Goal: Task Accomplishment & Management: Manage account settings

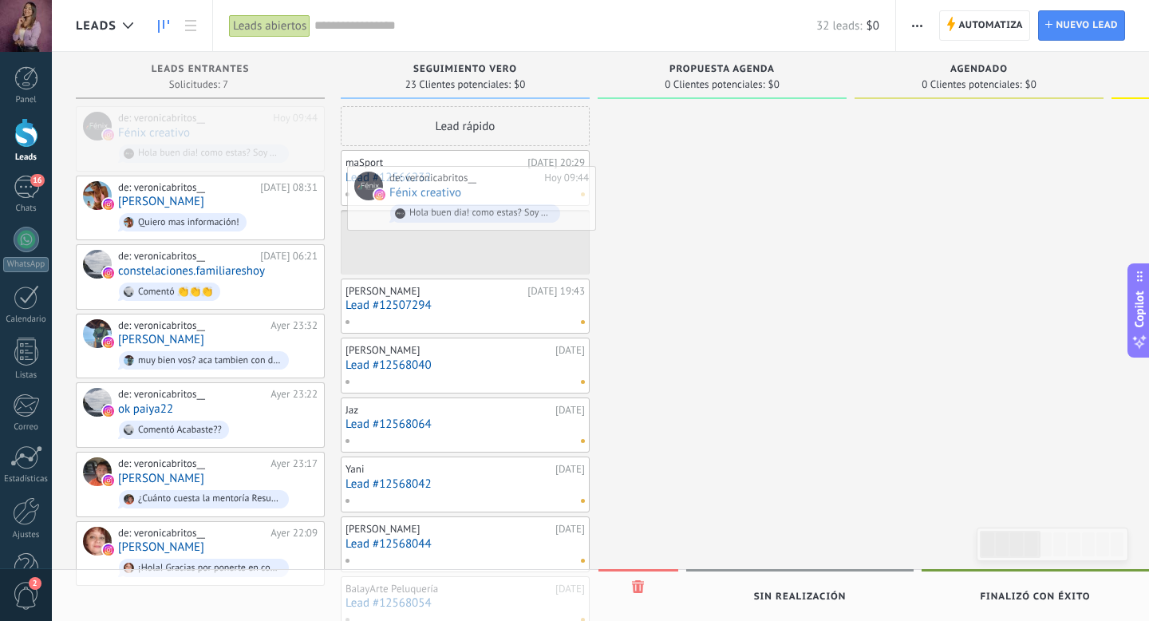
drag, startPoint x: 183, startPoint y: 126, endPoint x: 455, endPoint y: 185, distance: 278.5
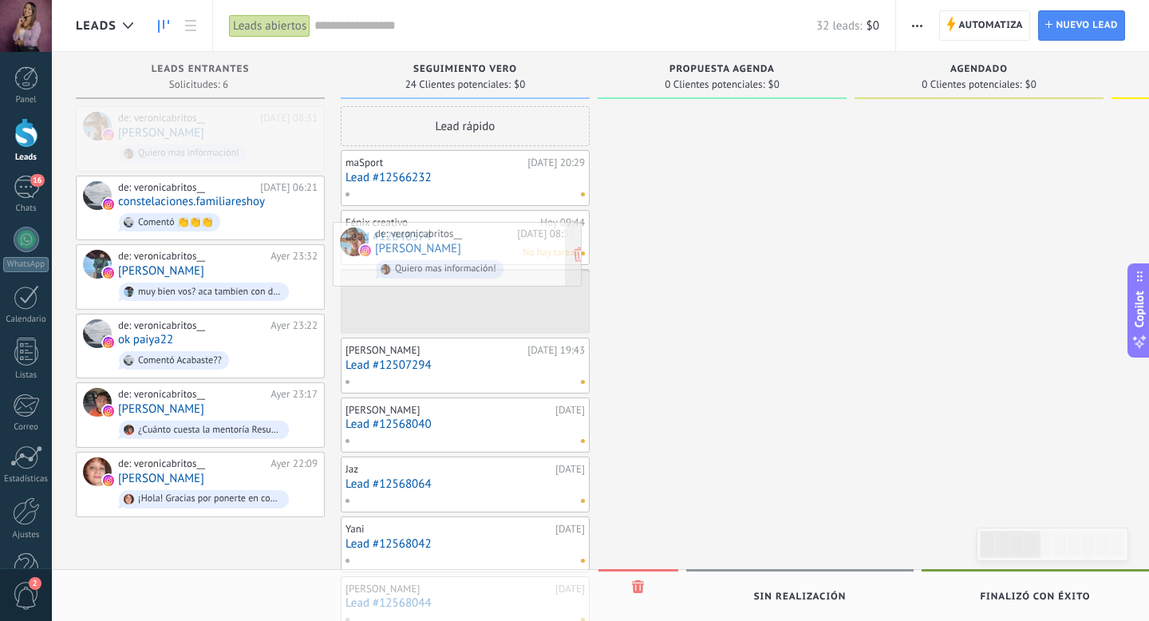
drag, startPoint x: 180, startPoint y: 128, endPoint x: 467, endPoint y: 243, distance: 309.8
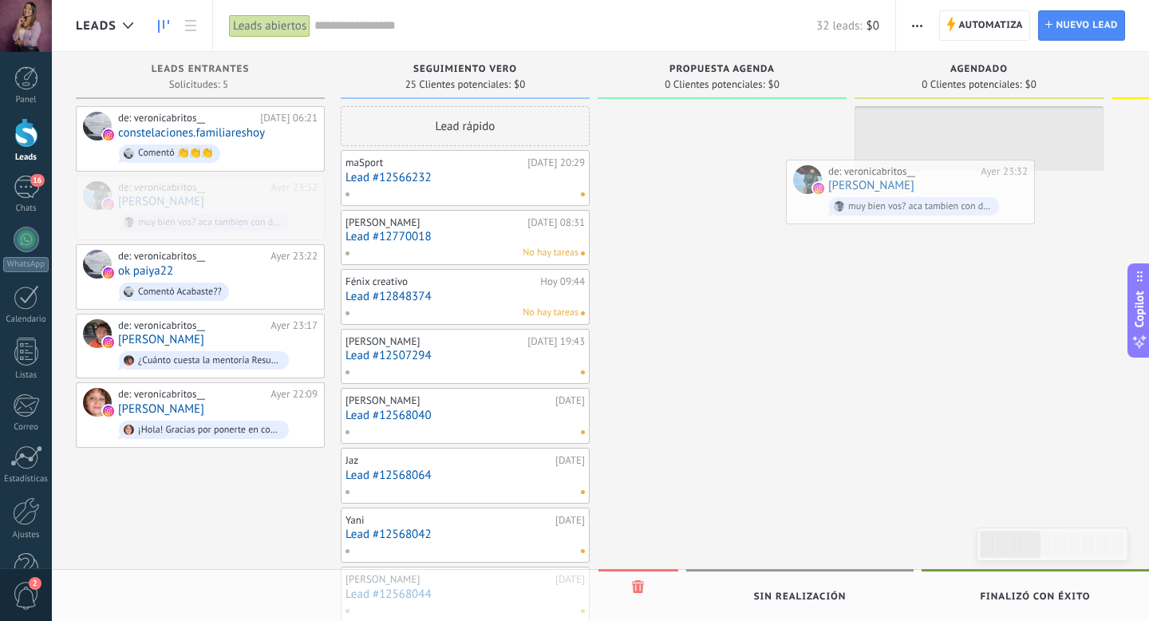
drag, startPoint x: 228, startPoint y: 198, endPoint x: 939, endPoint y: 181, distance: 711.4
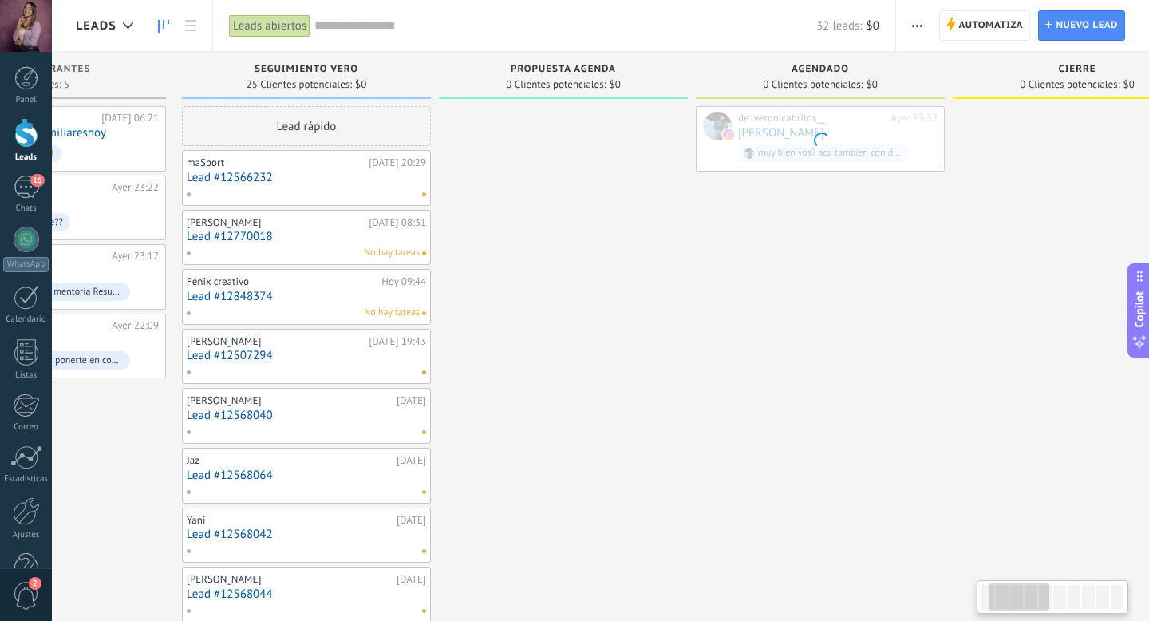
scroll to position [0, 244]
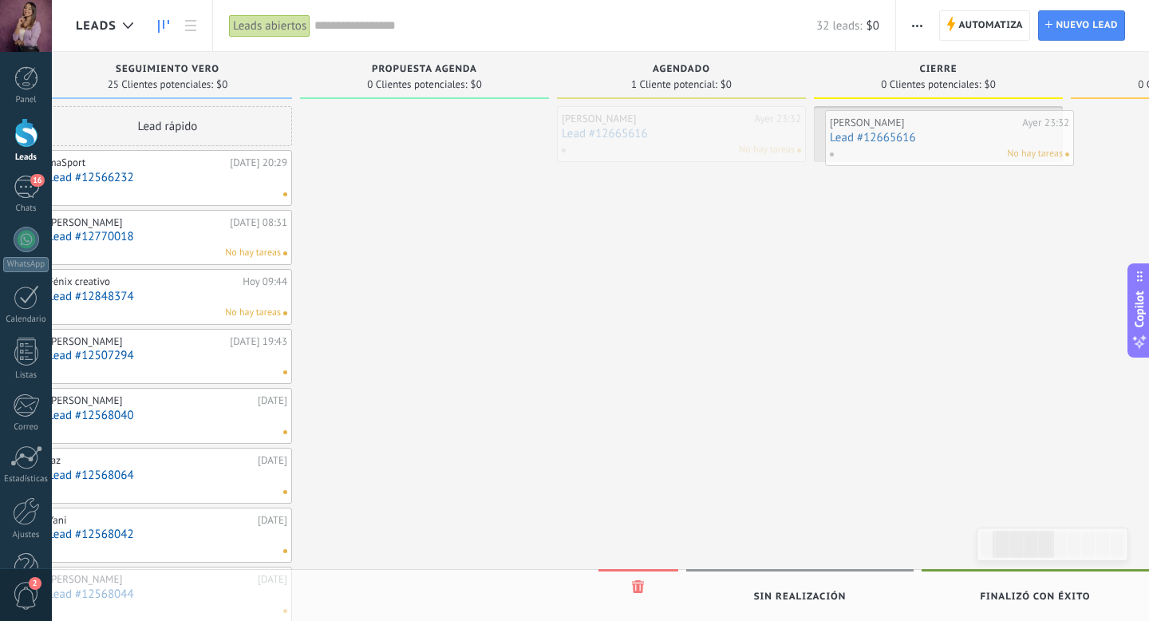
drag, startPoint x: 674, startPoint y: 126, endPoint x: 1001, endPoint y: 128, distance: 327.3
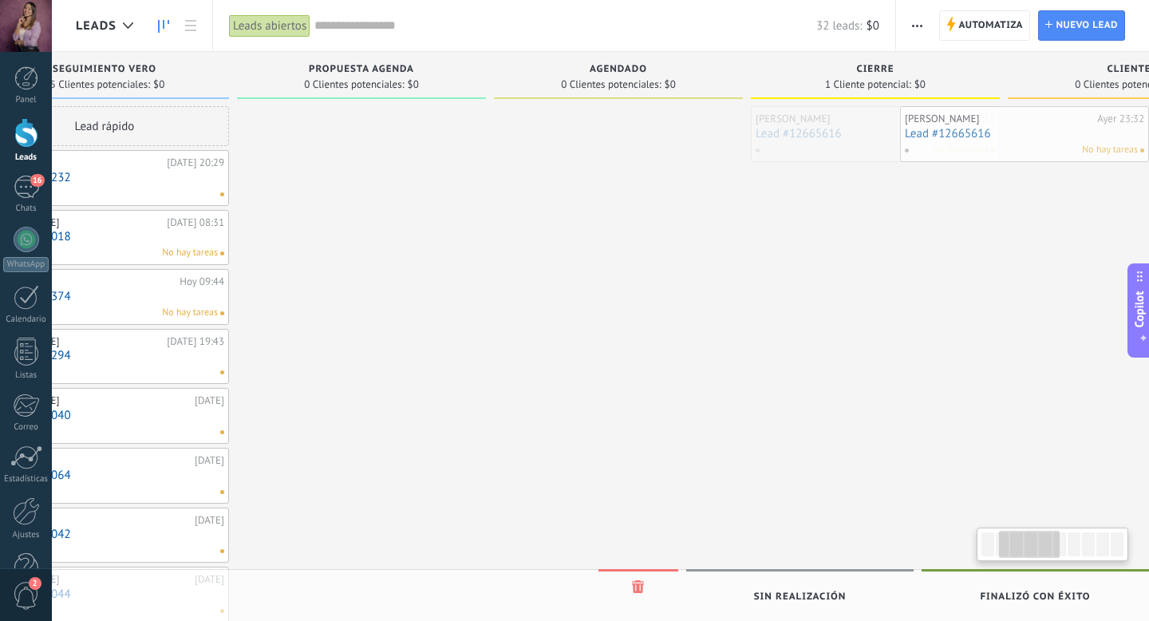
scroll to position [0, 416]
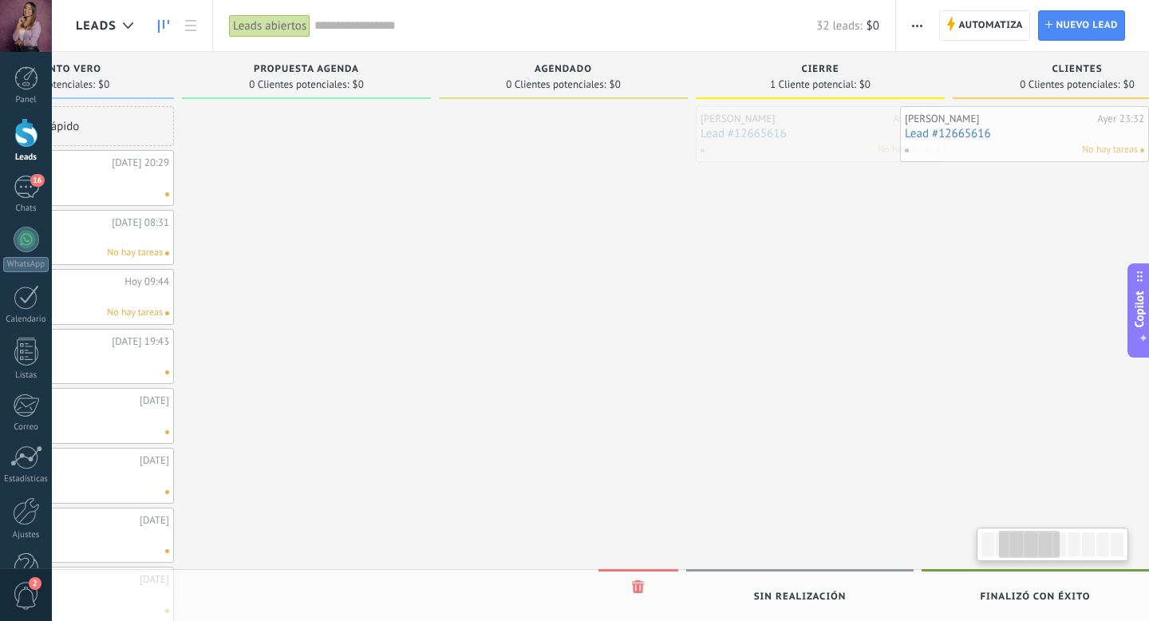
drag, startPoint x: 919, startPoint y: 129, endPoint x: 1085, endPoint y: 125, distance: 166.1
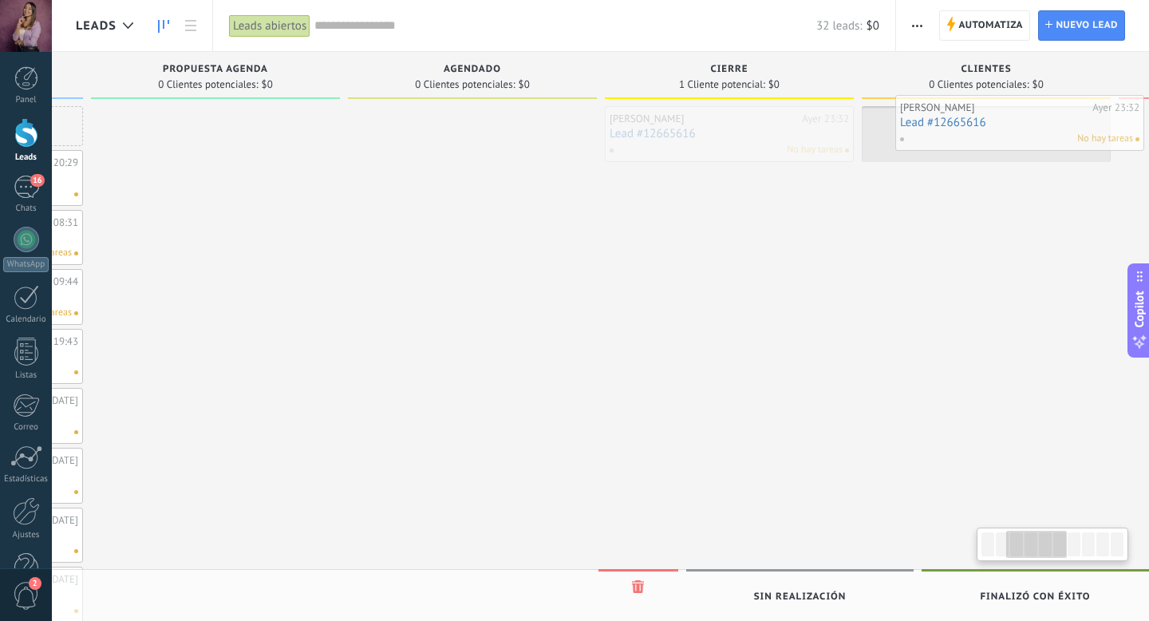
drag, startPoint x: 819, startPoint y: 130, endPoint x: 1035, endPoint y: 113, distance: 217.0
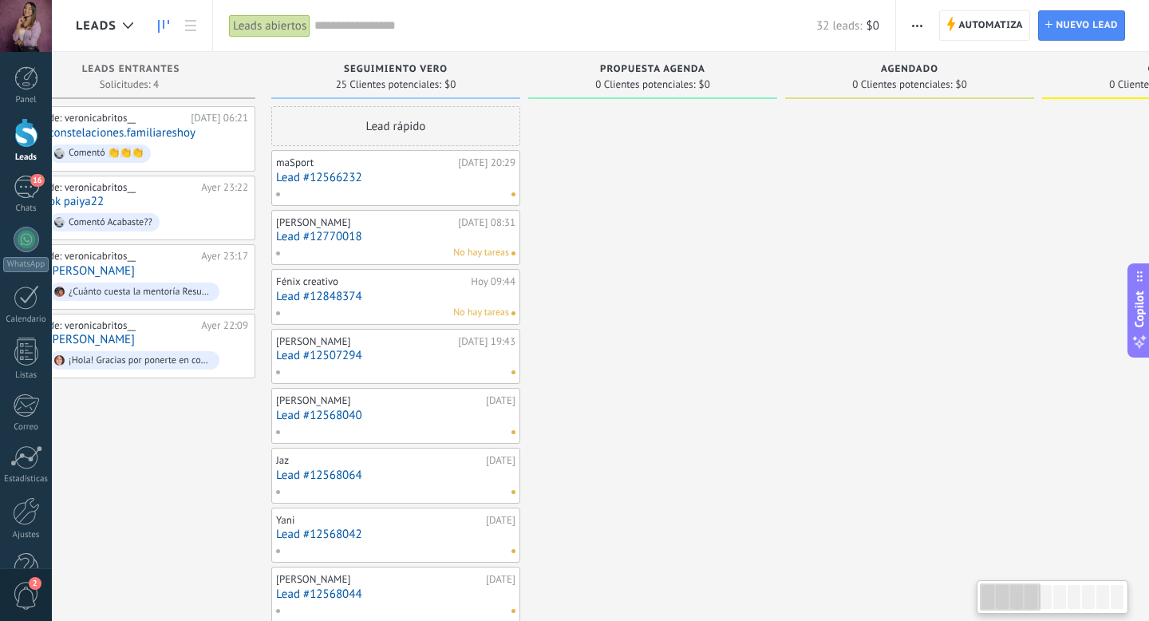
scroll to position [0, 0]
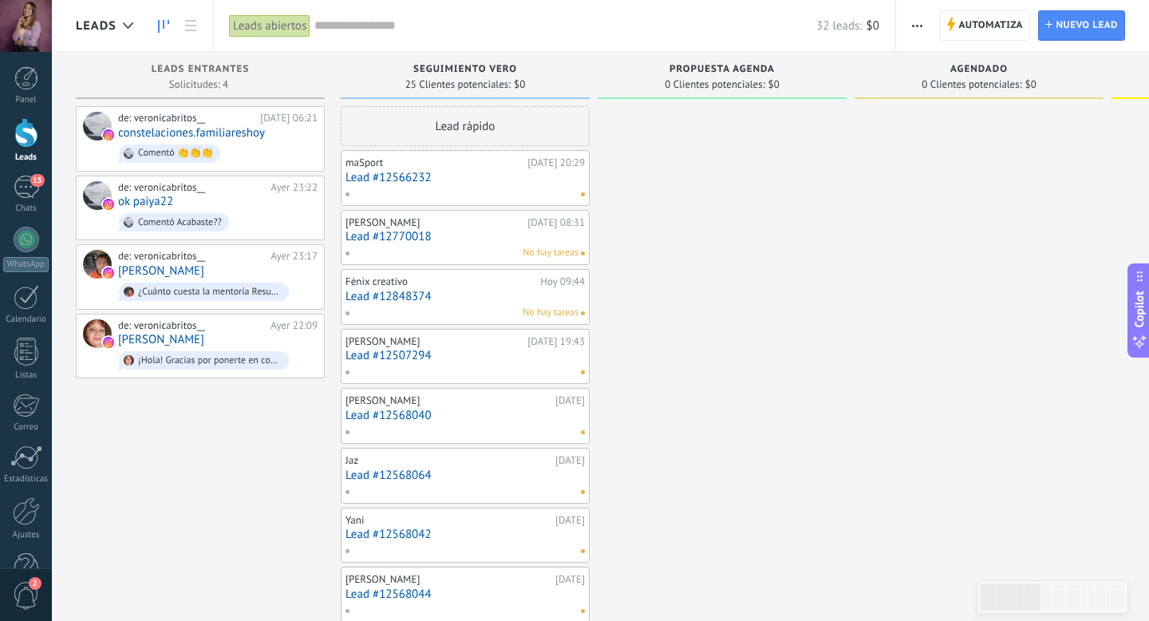
click at [437, 407] on div "[PERSON_NAME] [DATE] Lead #12568040" at bounding box center [465, 416] width 239 height 46
click at [487, 409] on link "Lead #12568040" at bounding box center [465, 416] width 239 height 14
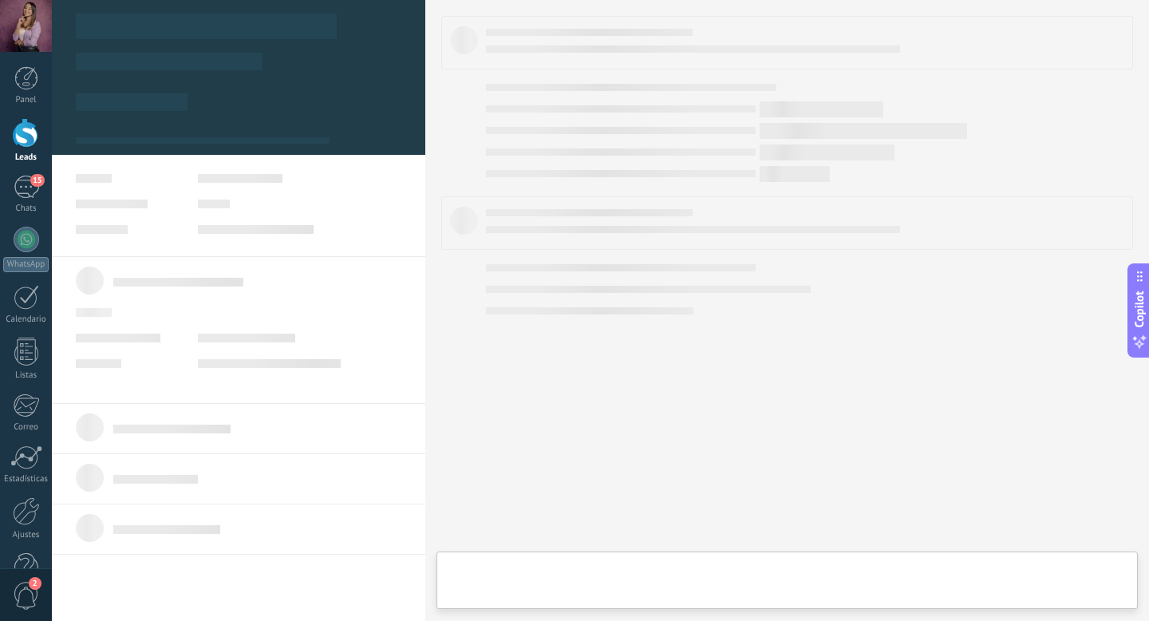
click at [487, 408] on body ".abecls-1,.abecls-2{fill-rule:evenodd}.abecls-2{fill:#fff} .abhcls-1{fill:none}…" at bounding box center [574, 310] width 1149 height 621
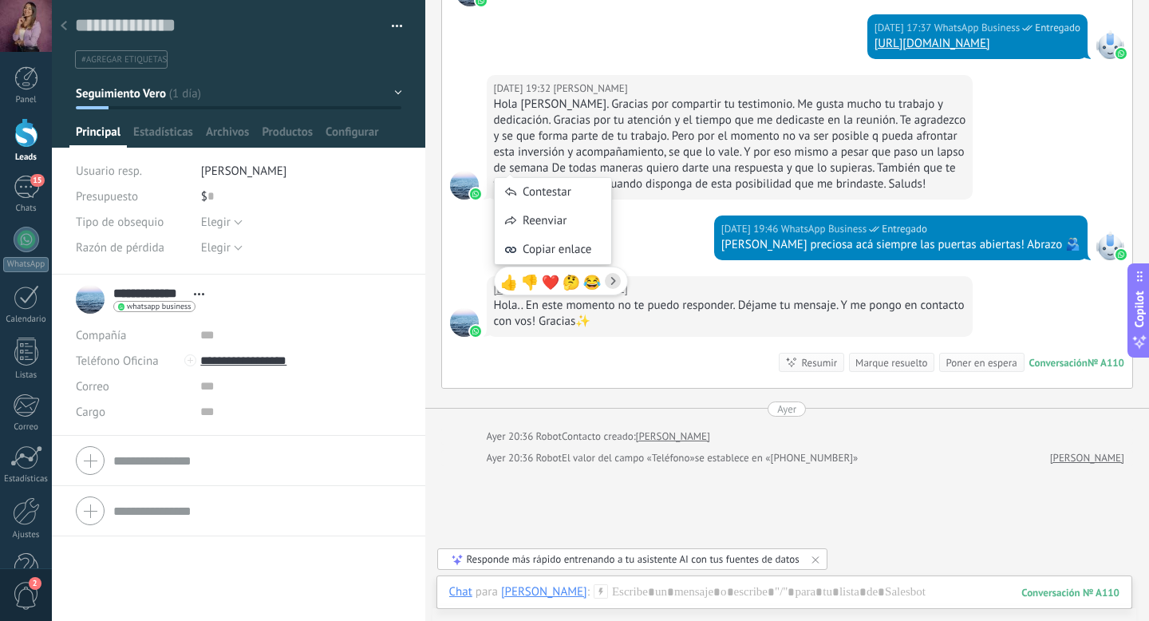
scroll to position [916, 0]
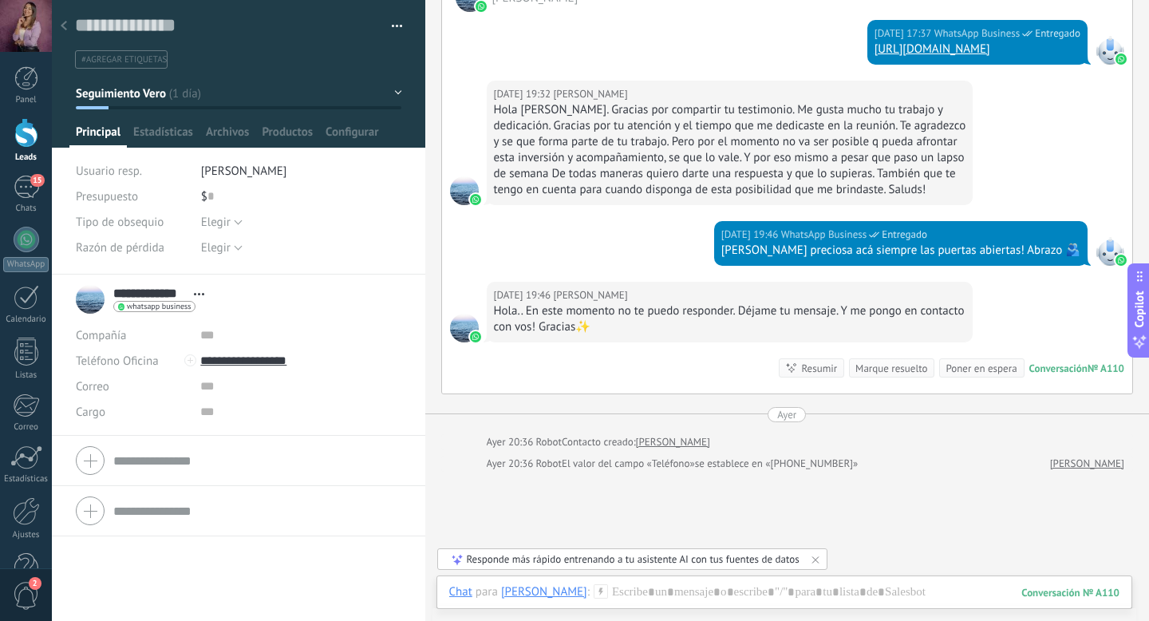
click at [62, 29] on icon at bounding box center [64, 26] width 6 height 10
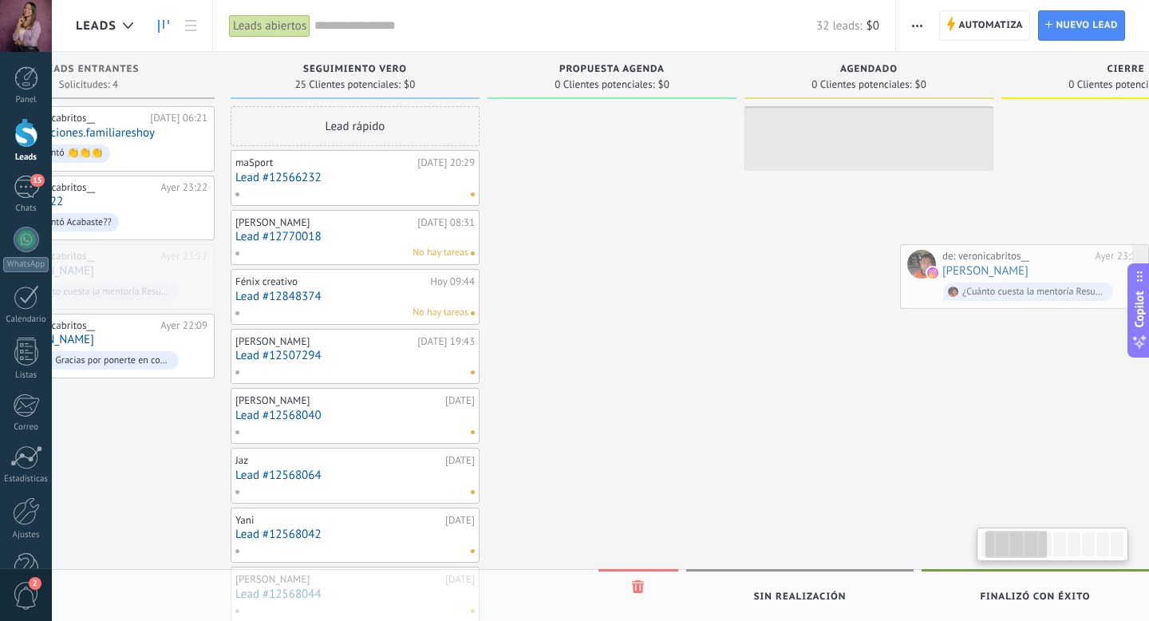
drag, startPoint x: 178, startPoint y: 263, endPoint x: 1058, endPoint y: 265, distance: 880.4
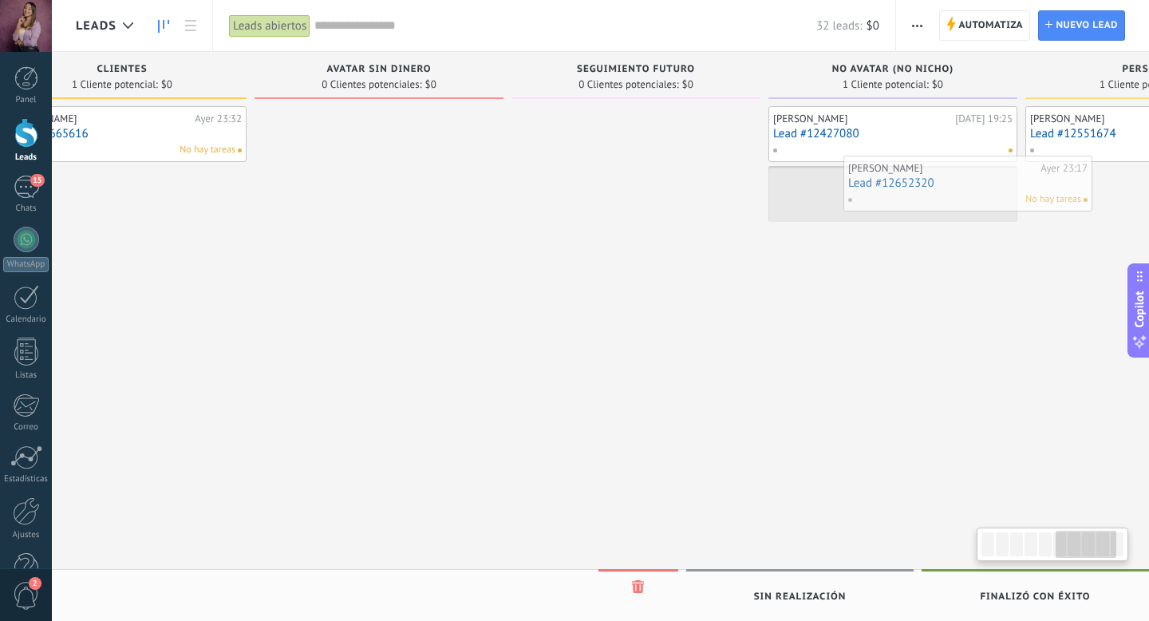
scroll to position [0, 1403]
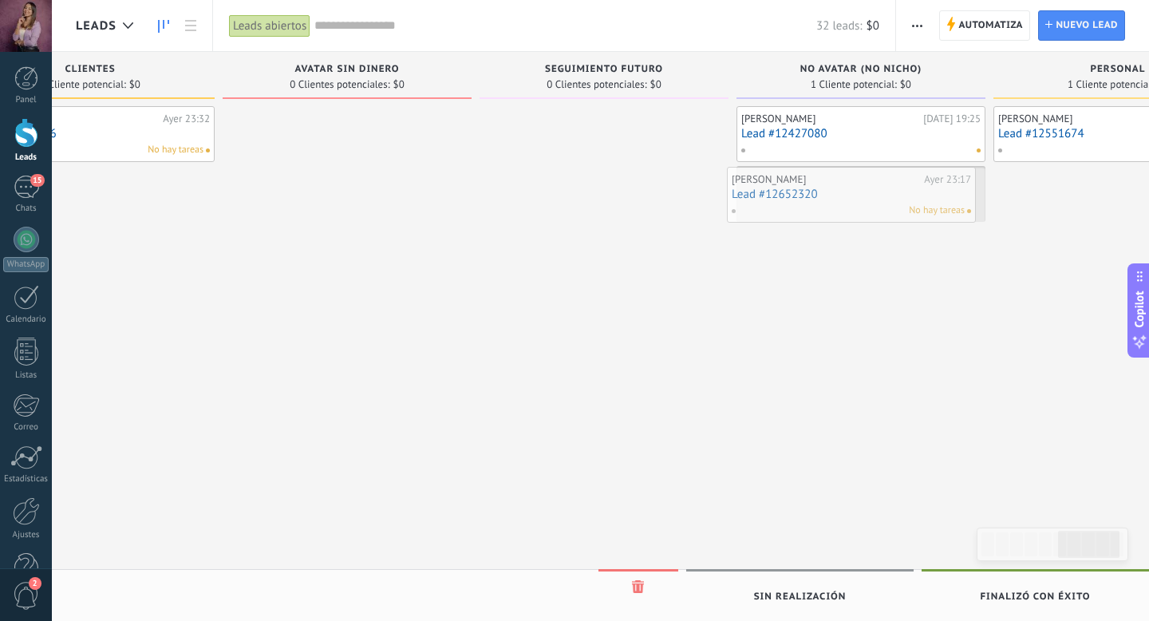
drag, startPoint x: 349, startPoint y: 135, endPoint x: 845, endPoint y: 196, distance: 500.1
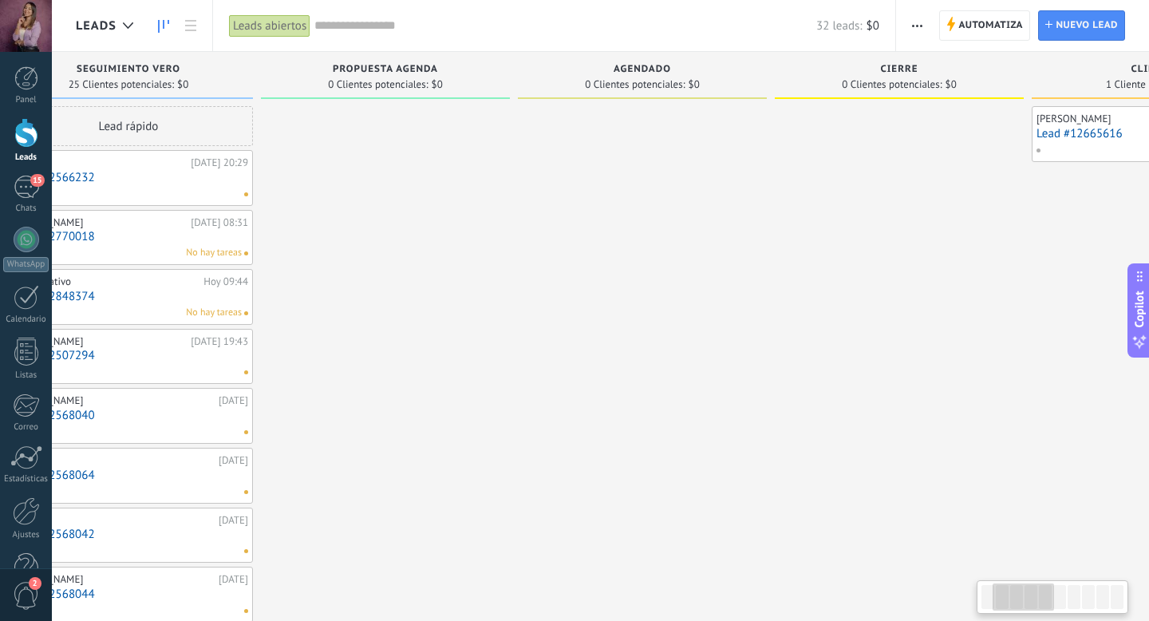
scroll to position [0, 0]
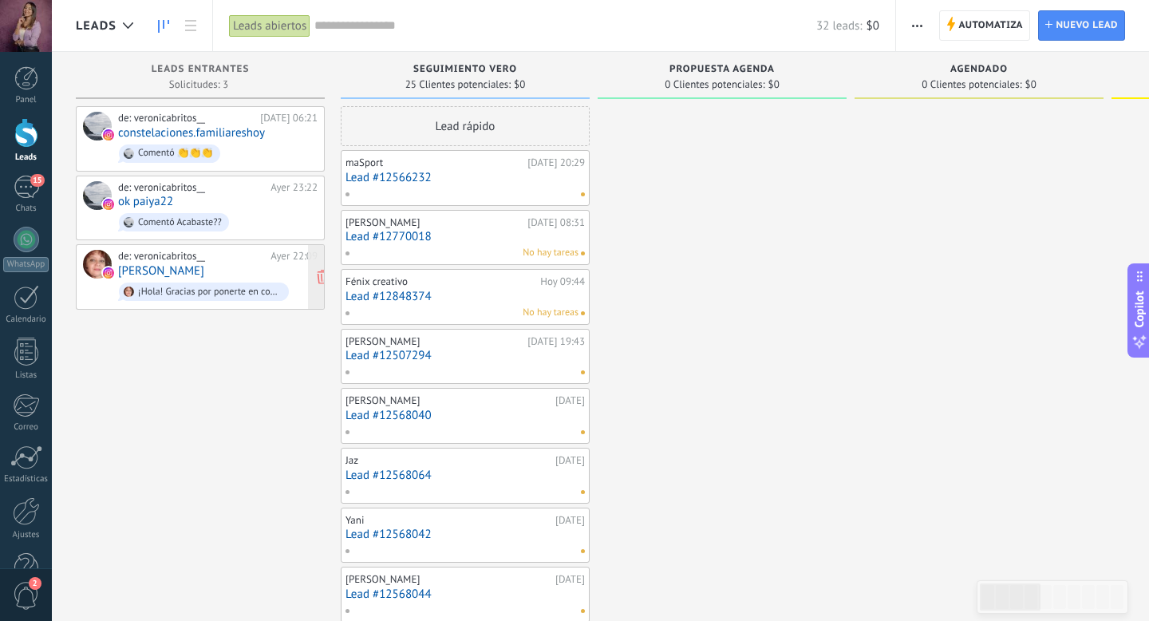
click at [186, 272] on link "[PERSON_NAME]" at bounding box center [161, 271] width 86 height 14
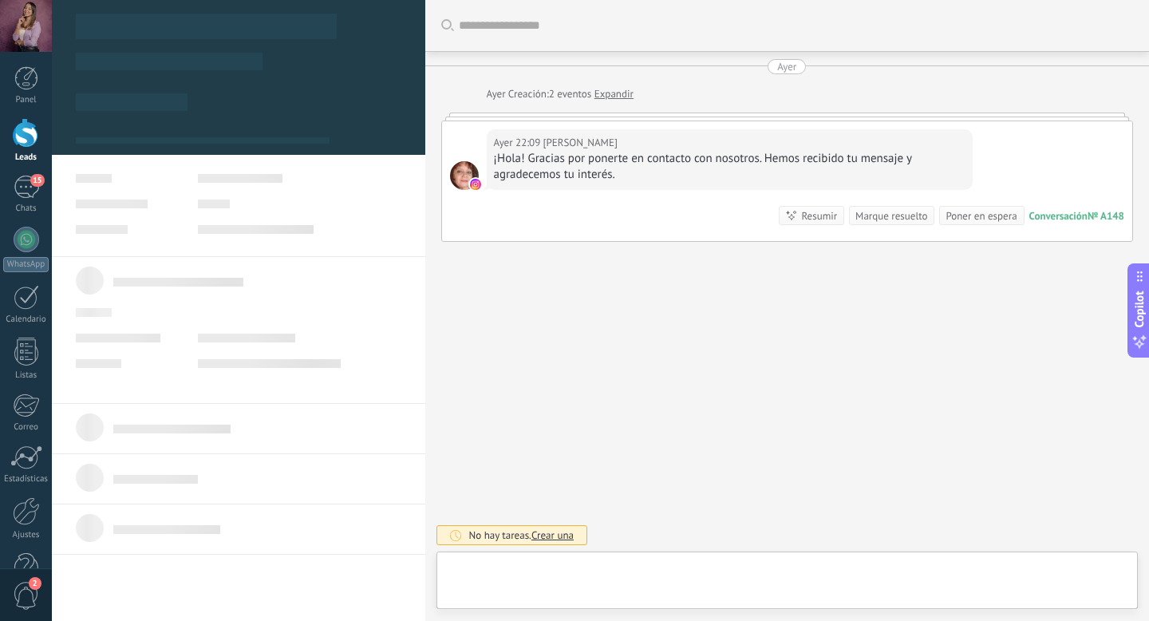
scroll to position [24, 0]
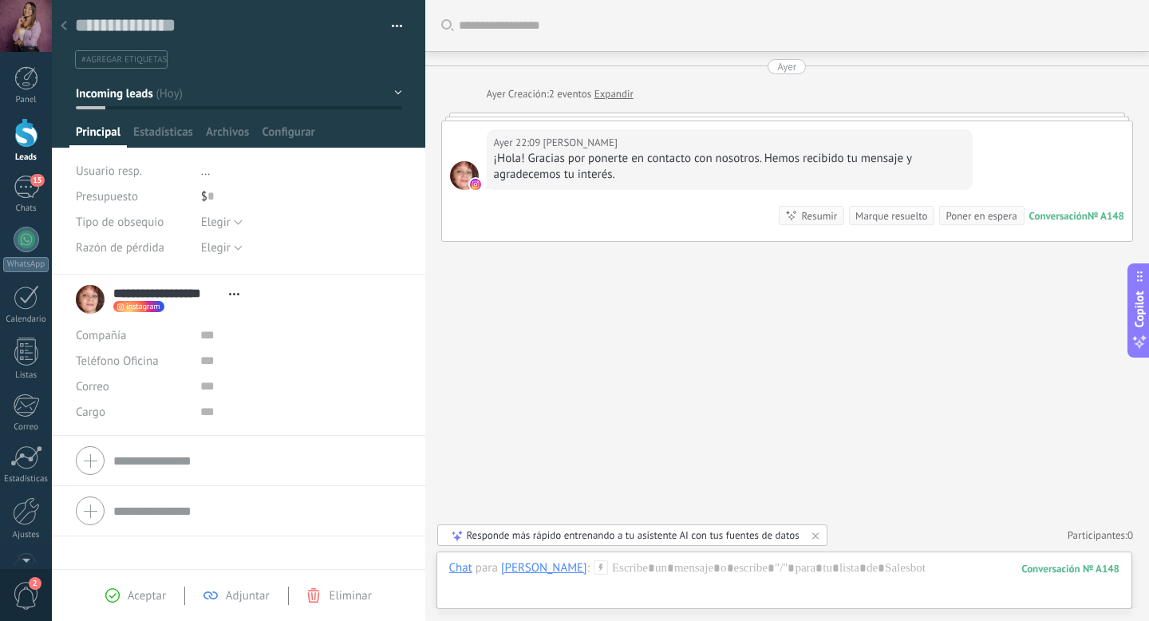
click at [57, 21] on div at bounding box center [64, 26] width 22 height 31
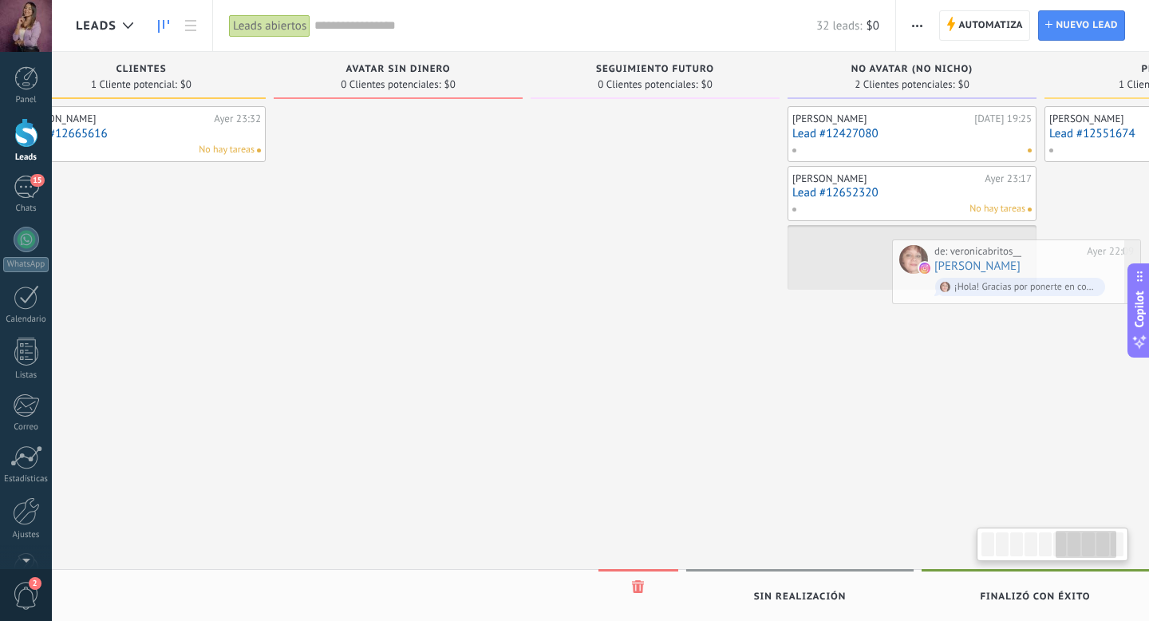
scroll to position [0, 1398]
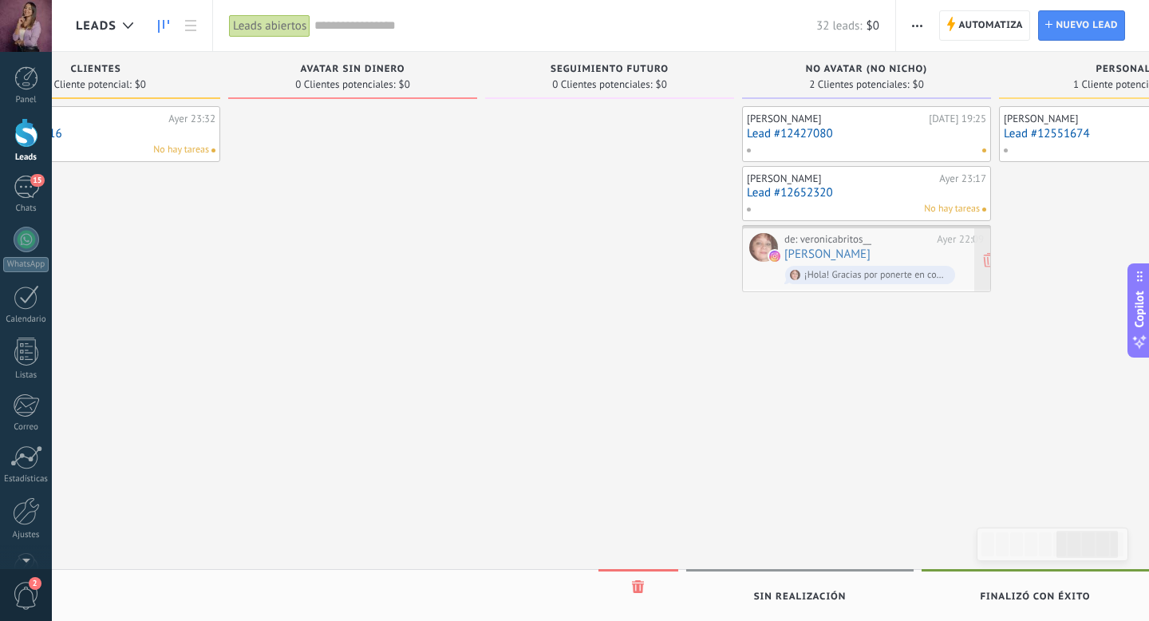
drag, startPoint x: 182, startPoint y: 270, endPoint x: 848, endPoint y: 255, distance: 666.6
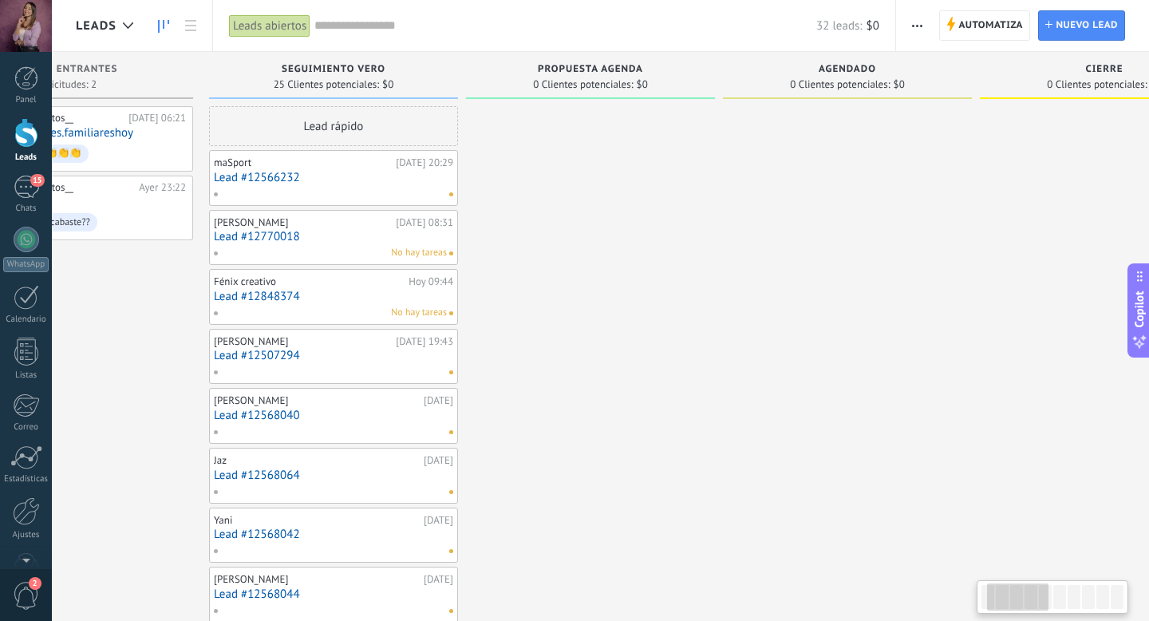
scroll to position [0, 0]
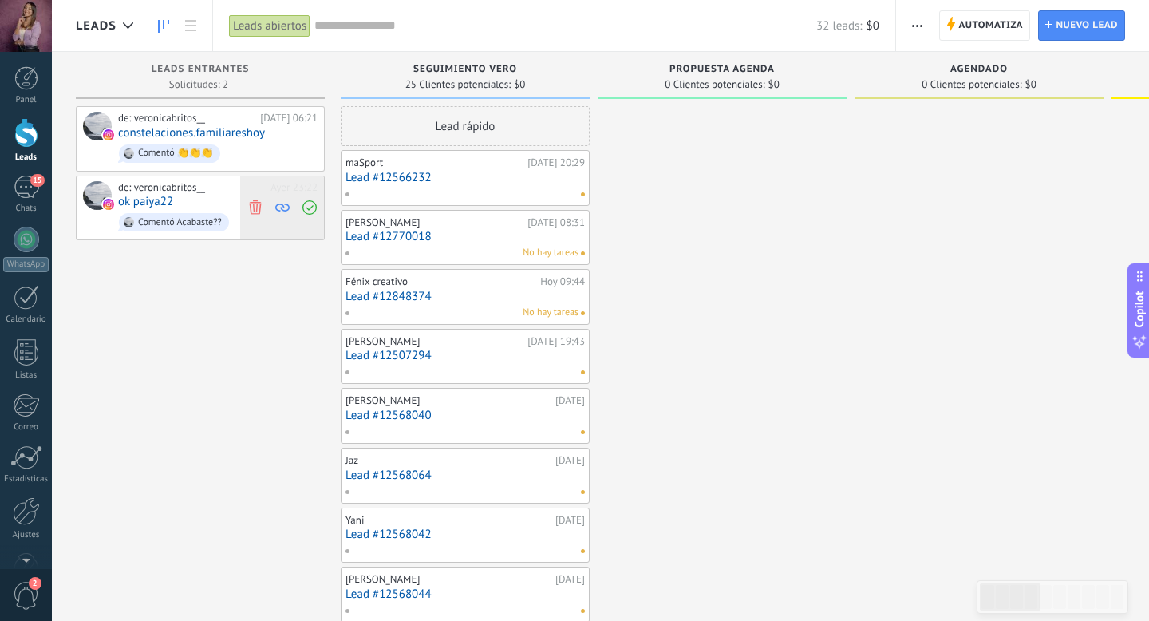
click at [260, 209] on icon at bounding box center [255, 207] width 14 height 14
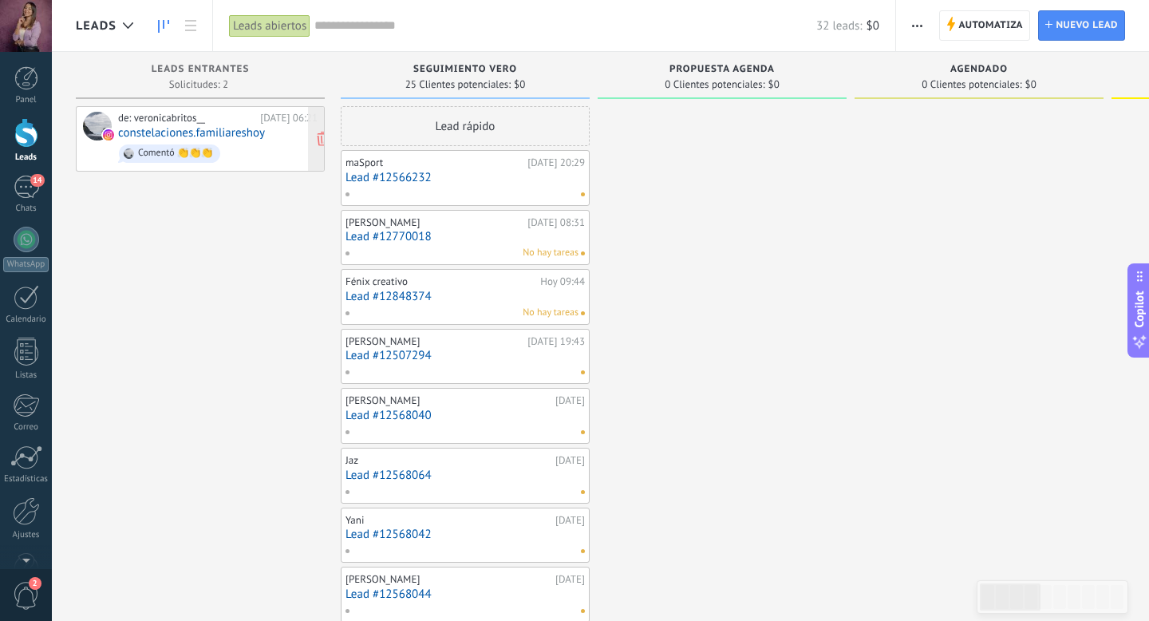
click at [225, 154] on span "Comentó 👏👏👏" at bounding box center [218, 153] width 200 height 25
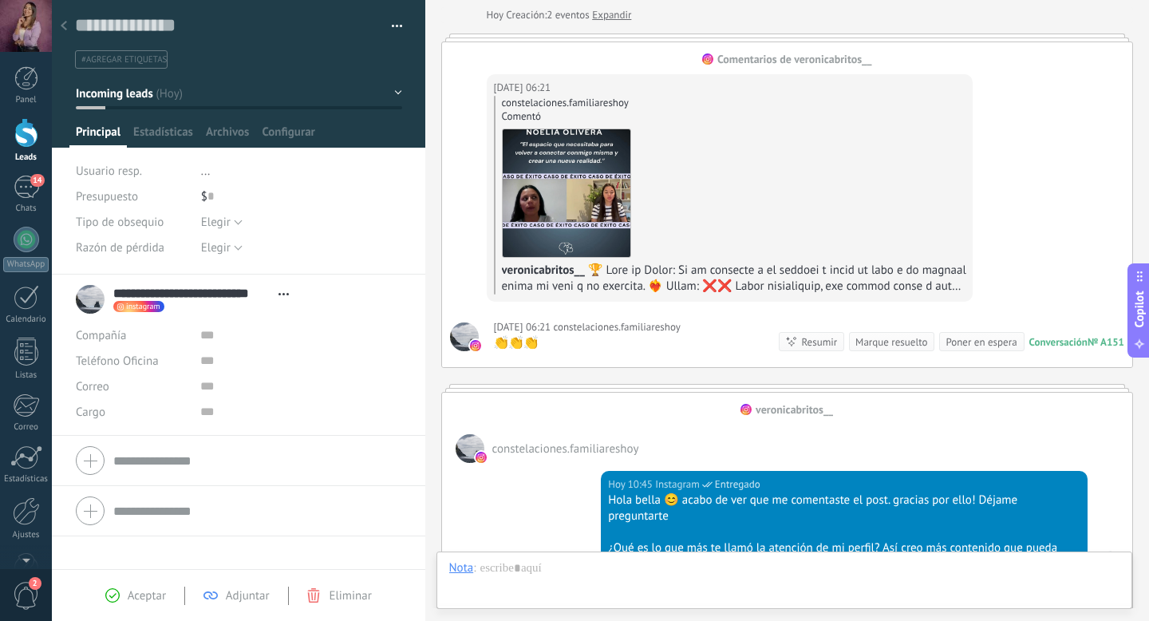
scroll to position [104, 0]
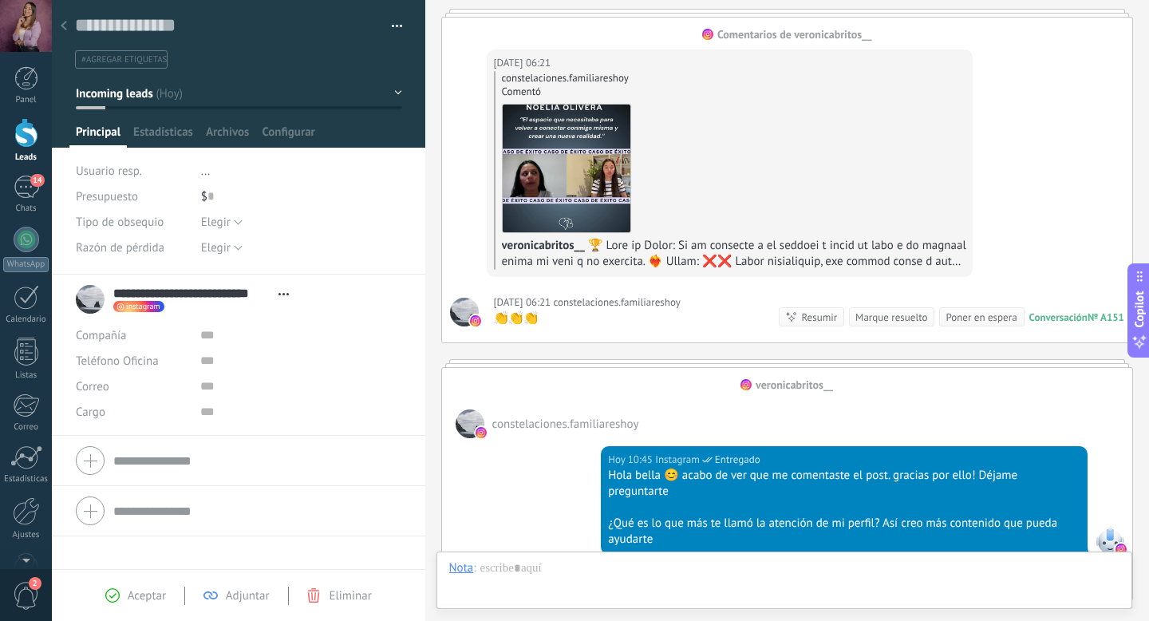
click at [65, 23] on use at bounding box center [64, 26] width 6 height 10
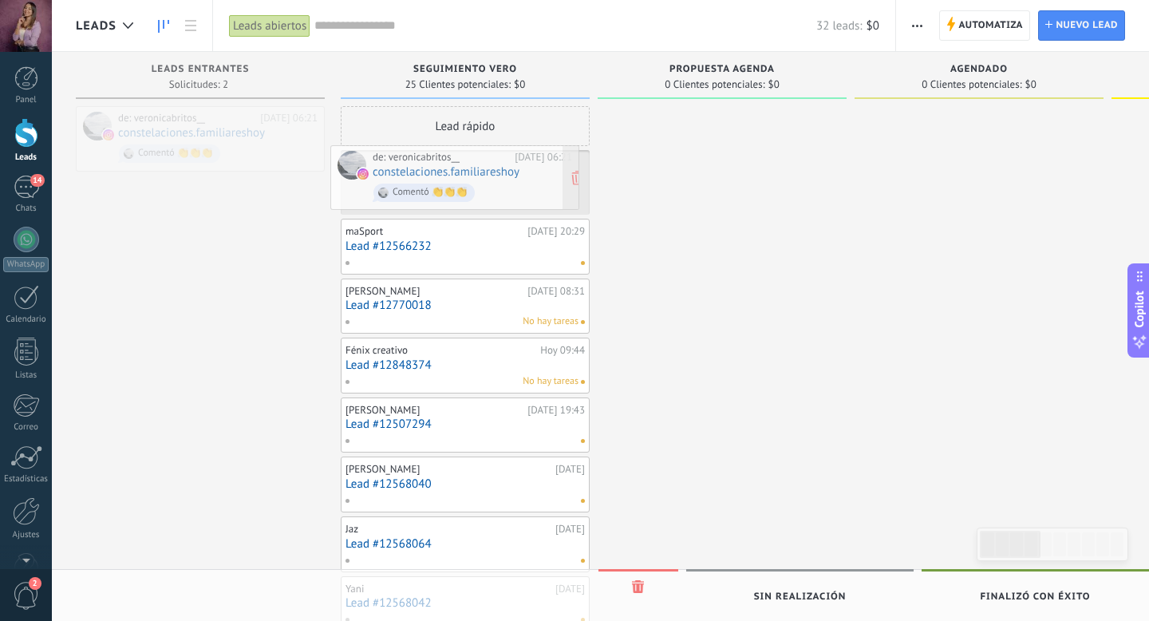
drag, startPoint x: 247, startPoint y: 135, endPoint x: 501, endPoint y: 174, distance: 257.6
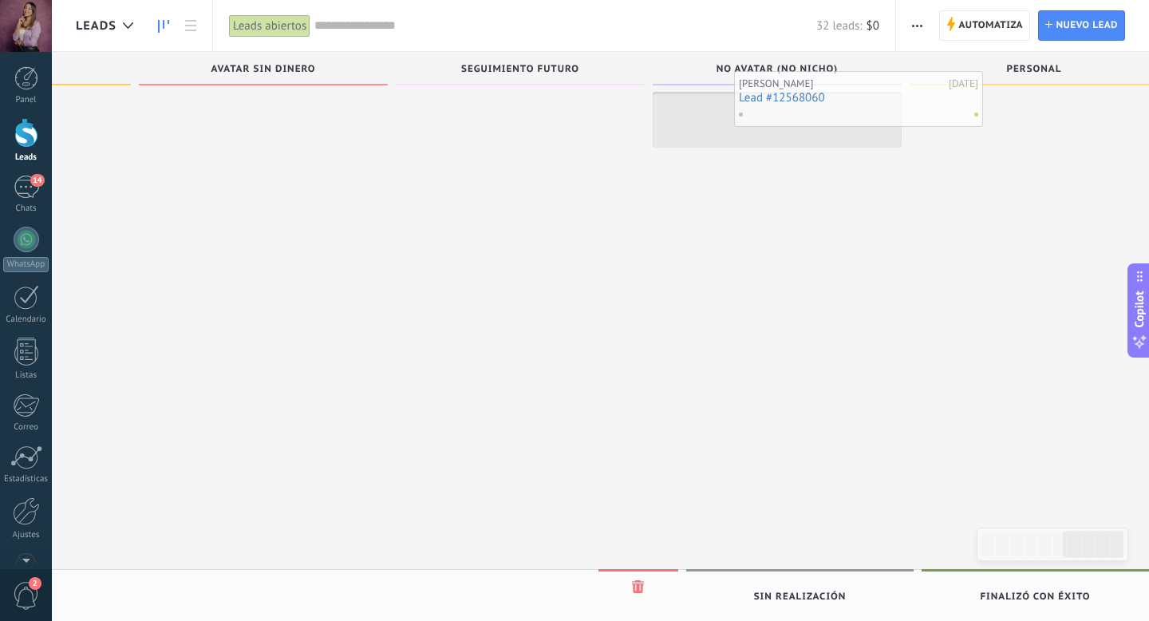
scroll to position [0, 1521]
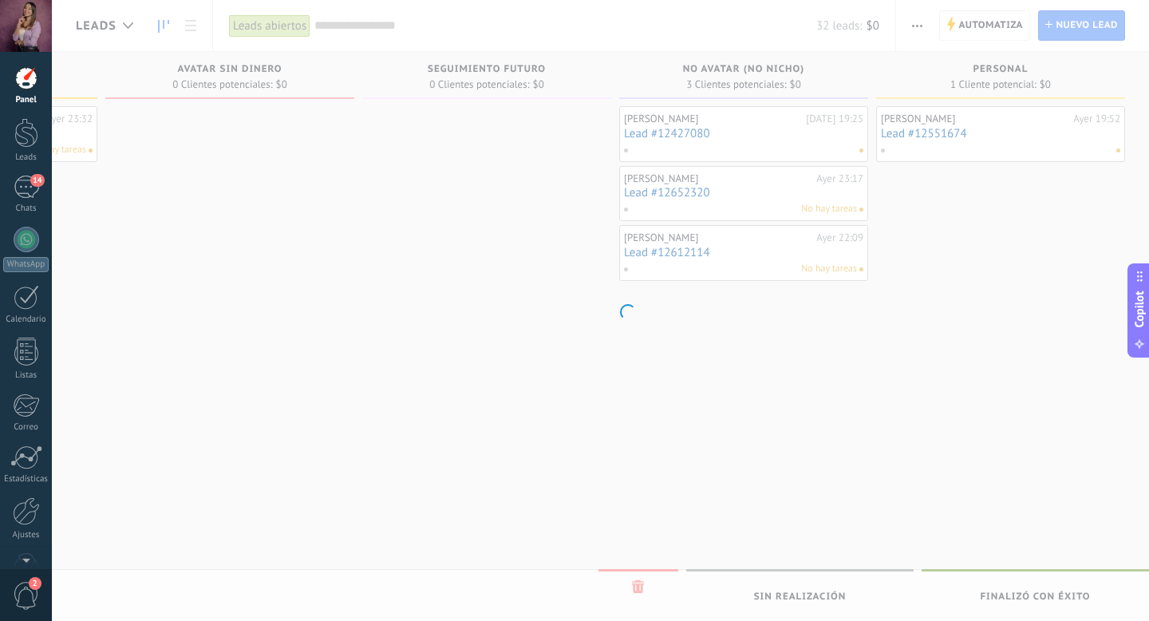
drag, startPoint x: 477, startPoint y: 373, endPoint x: 420, endPoint y: 97, distance: 282.1
click at [420, 97] on body ".abecls-1,.abecls-2{fill-rule:evenodd}.abecls-2{fill:#fff} .abhcls-1{fill:none}…" at bounding box center [574, 310] width 1149 height 621
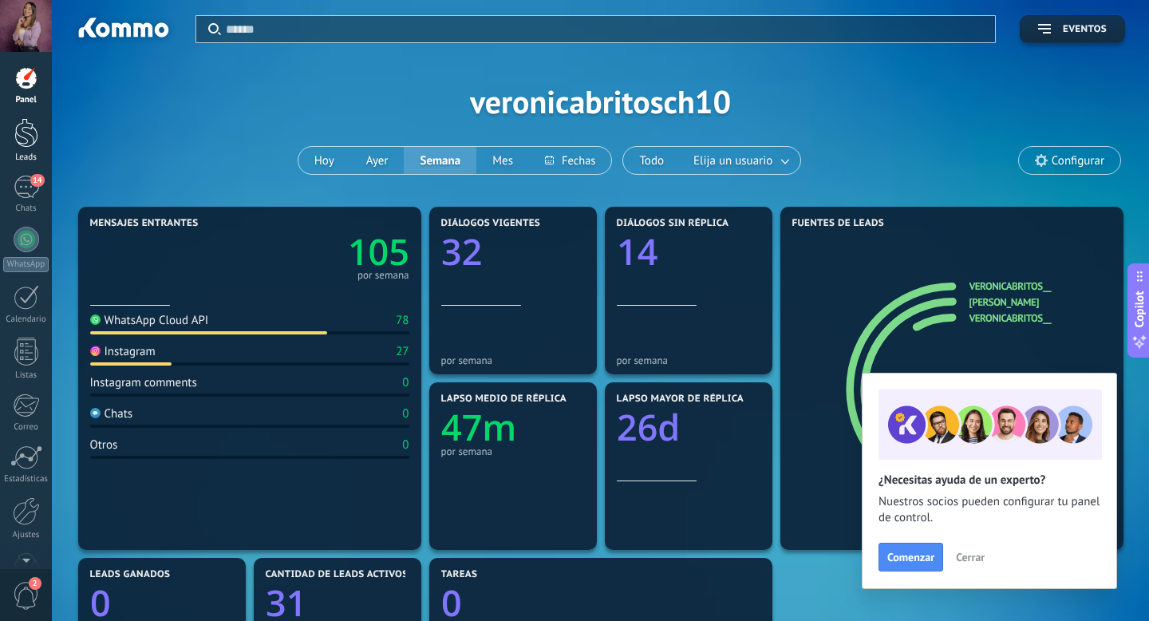
click at [35, 140] on div at bounding box center [26, 133] width 24 height 30
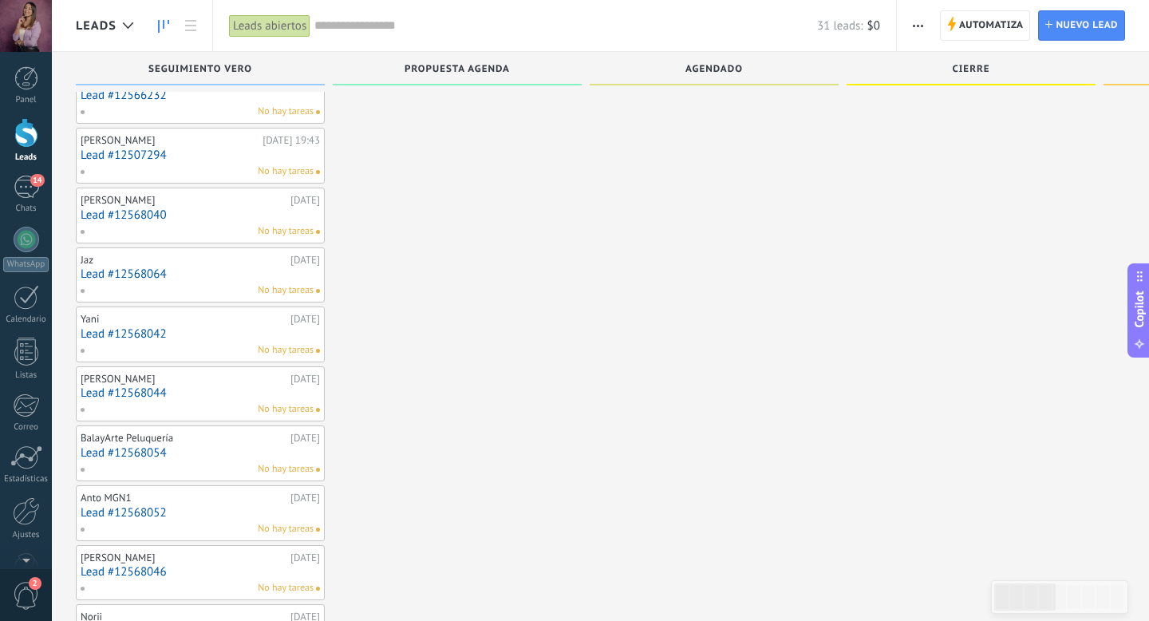
scroll to position [265, 0]
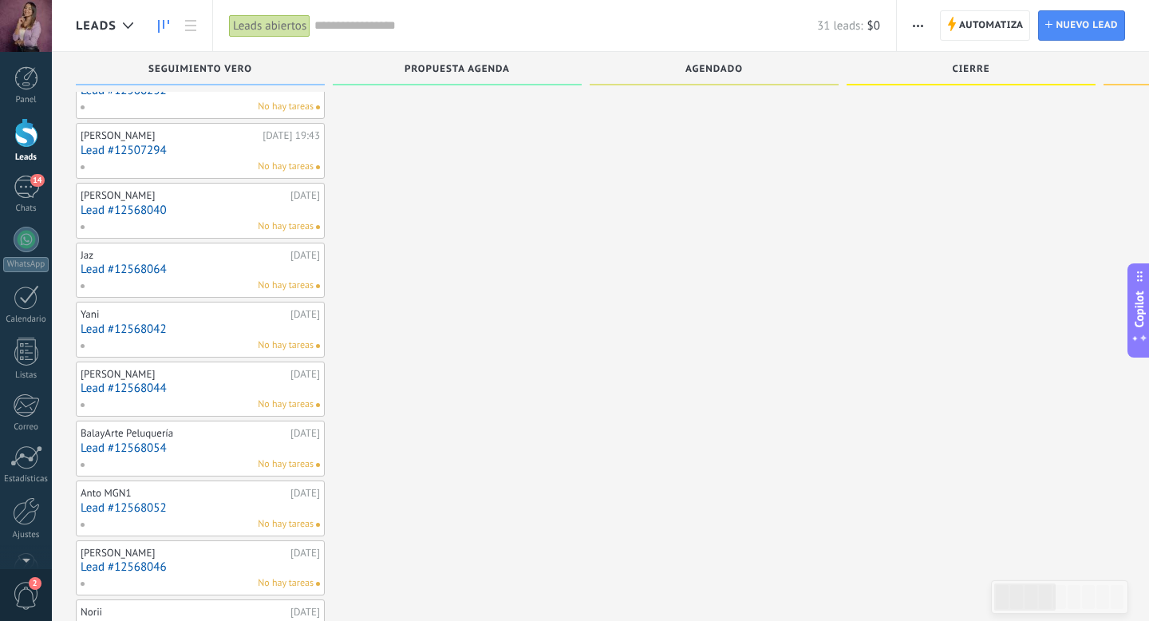
click at [159, 290] on div "No hay tareas" at bounding box center [197, 286] width 234 height 14
click at [144, 253] on div "Jaz" at bounding box center [184, 255] width 206 height 13
click at [181, 268] on link "Lead #12568064" at bounding box center [200, 270] width 239 height 14
click at [181, 268] on body ".abecls-1,.abecls-2{fill-rule:evenodd}.abecls-2{fill:#fff} .abhcls-1{fill:none}…" at bounding box center [574, 45] width 1149 height 621
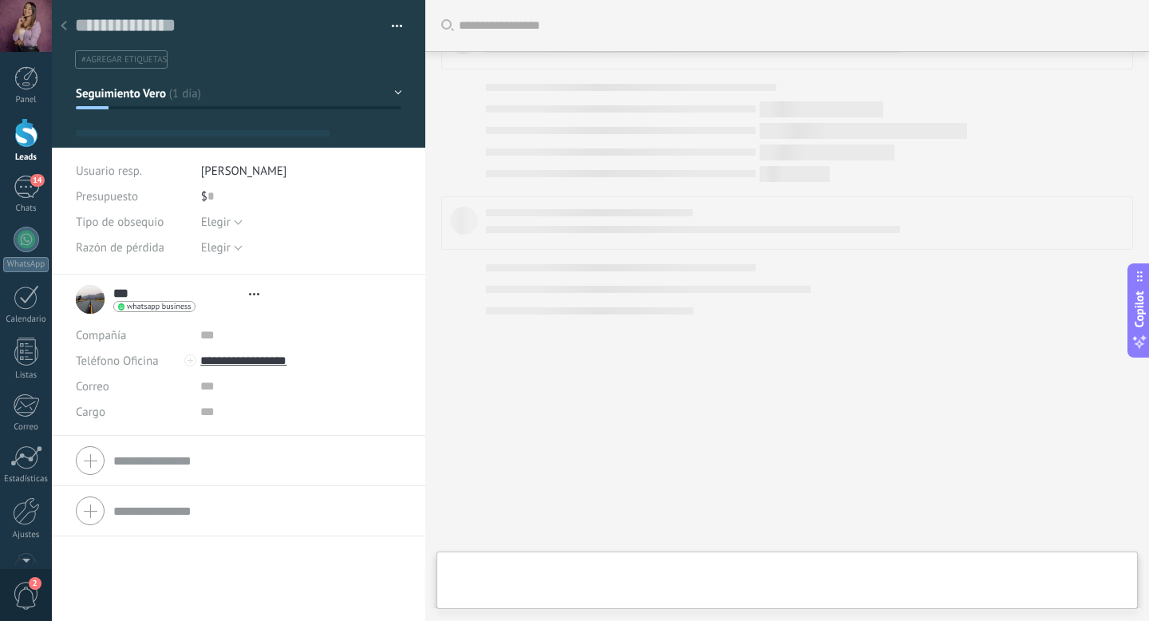
type textarea "**********"
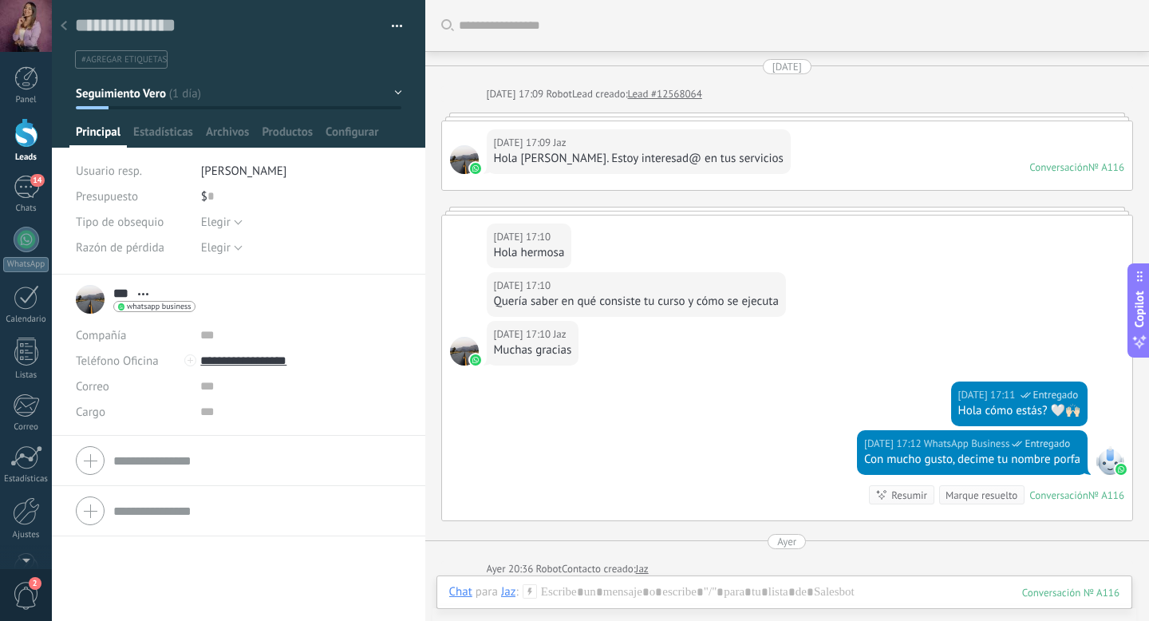
click at [14, 132] on div at bounding box center [26, 133] width 24 height 30
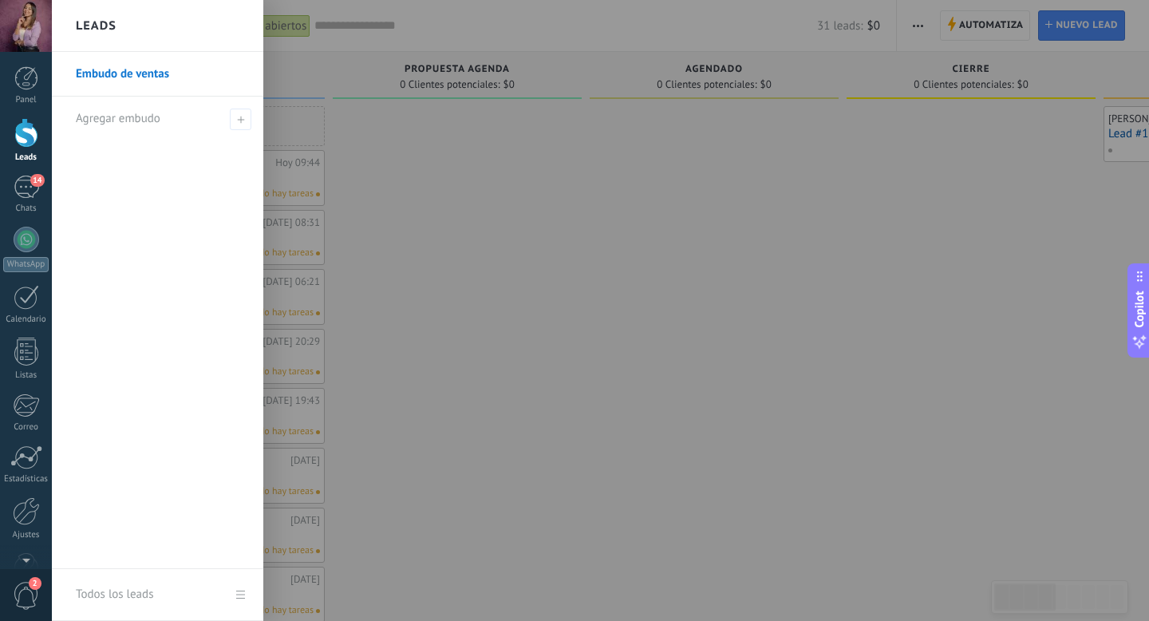
click at [20, 156] on div "Leads" at bounding box center [26, 157] width 46 height 10
